Goal: Task Accomplishment & Management: Complete application form

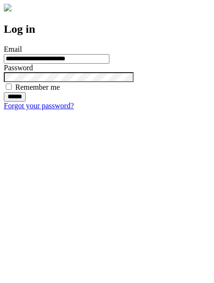
type input "**********"
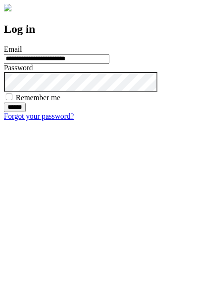
click at [26, 112] on input "******" at bounding box center [15, 108] width 22 height 10
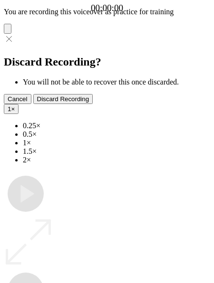
type input "**********"
